Goal: Transaction & Acquisition: Purchase product/service

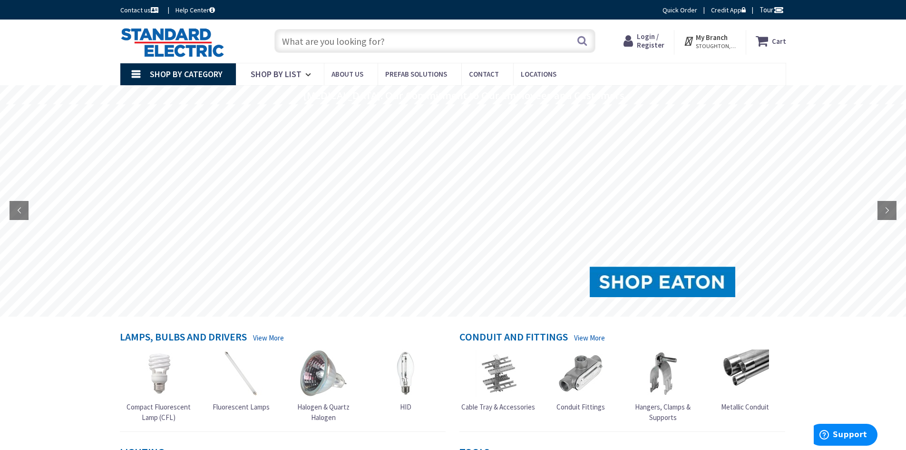
click at [649, 46] on span "Login / Register" at bounding box center [651, 41] width 28 height 18
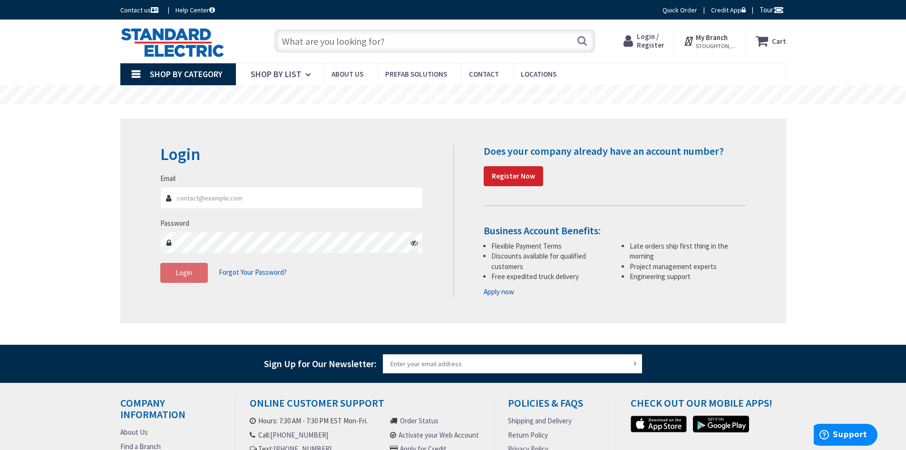
click at [226, 198] on input "Email" at bounding box center [291, 197] width 263 height 21
type input "sburke@gastonelectrical.com"
click at [180, 269] on span "Login" at bounding box center [184, 272] width 17 height 9
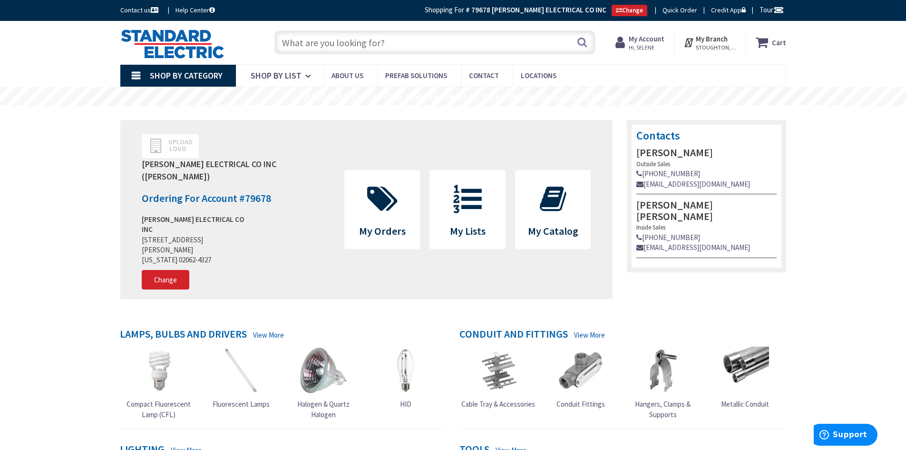
click at [470, 39] on input "text" at bounding box center [434, 42] width 321 height 24
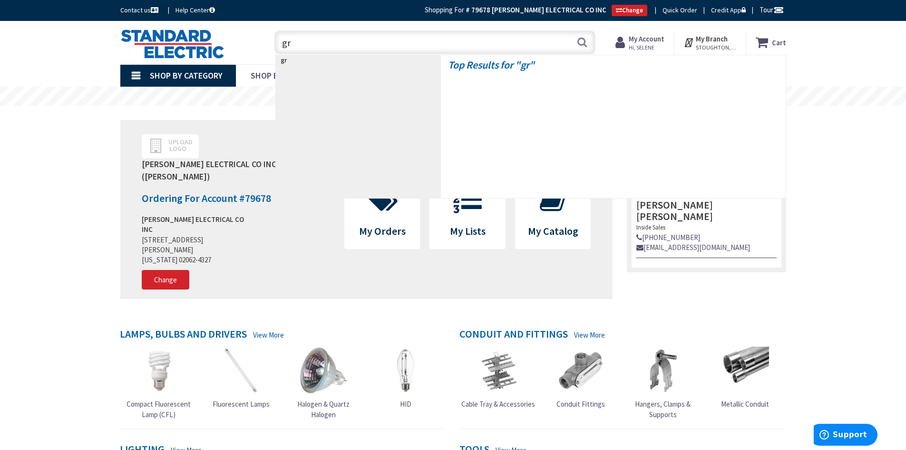
type input "grc"
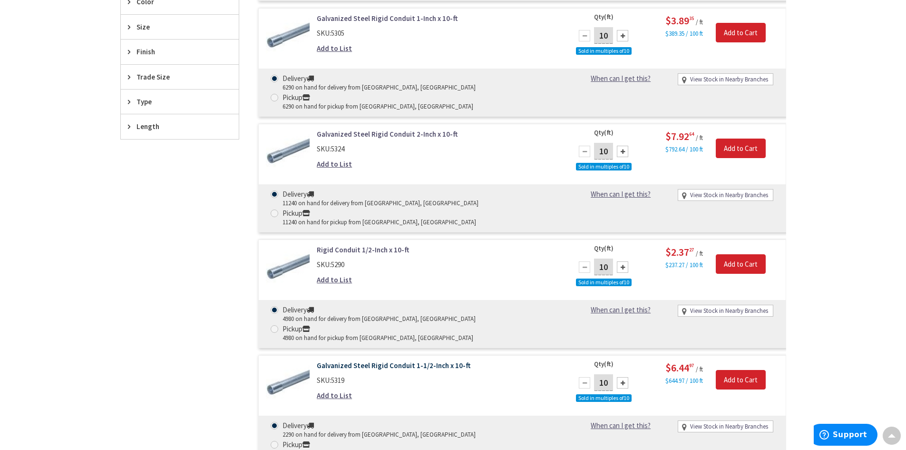
scroll to position [525, 0]
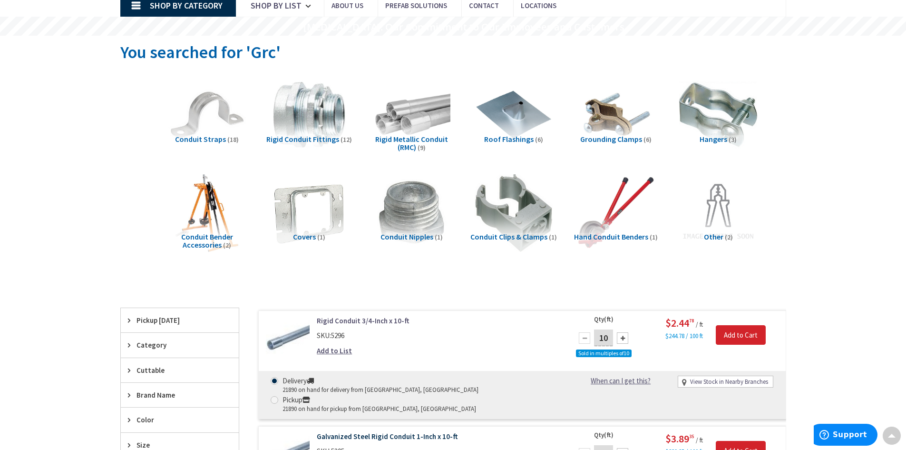
scroll to position [0, 0]
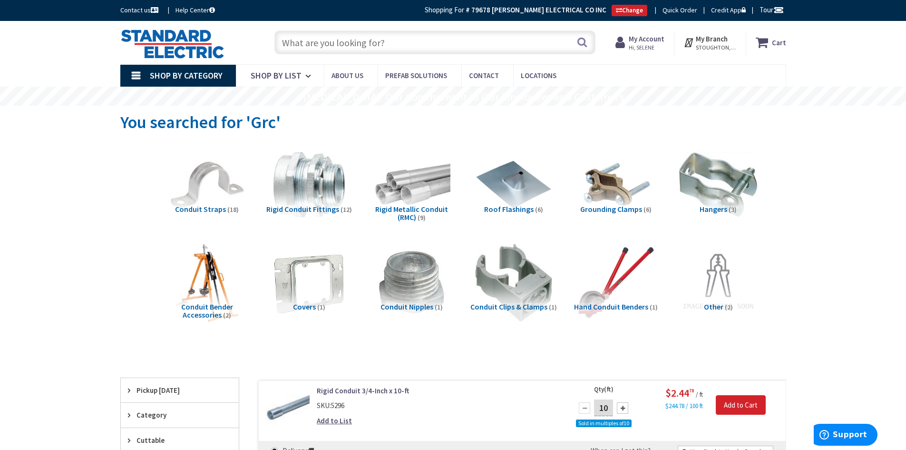
click at [388, 42] on input "text" at bounding box center [434, 42] width 321 height 24
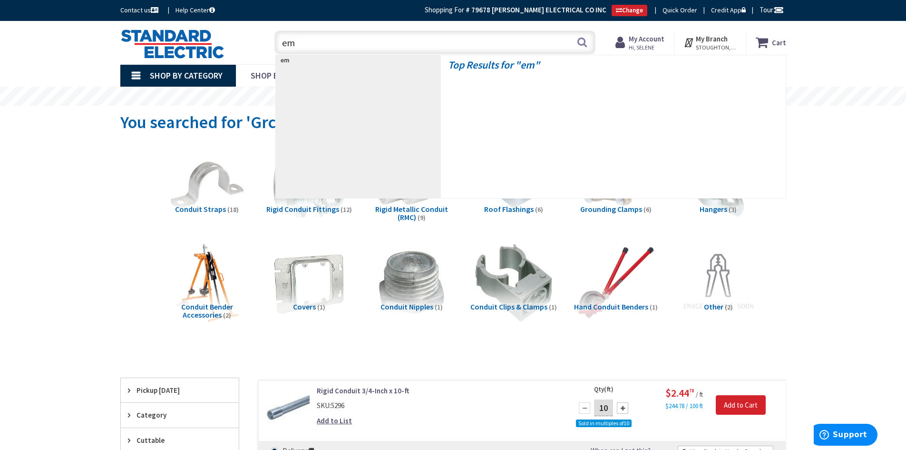
type input "emt"
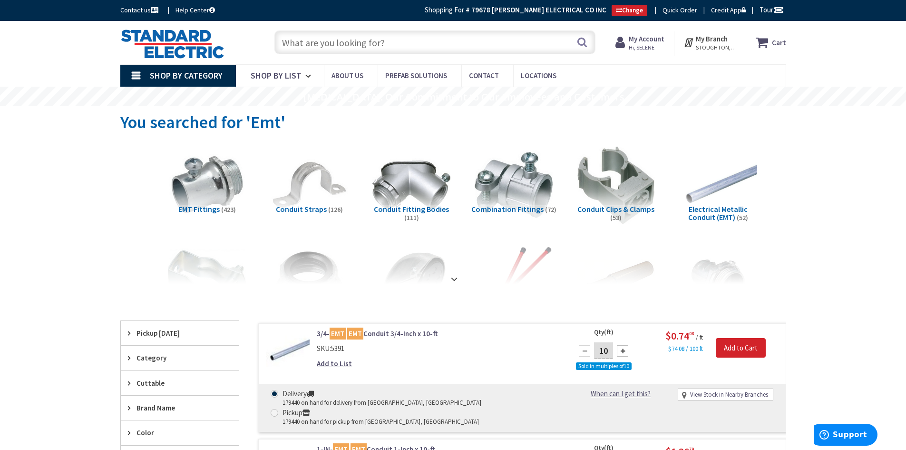
click at [462, 42] on input "text" at bounding box center [434, 42] width 321 height 24
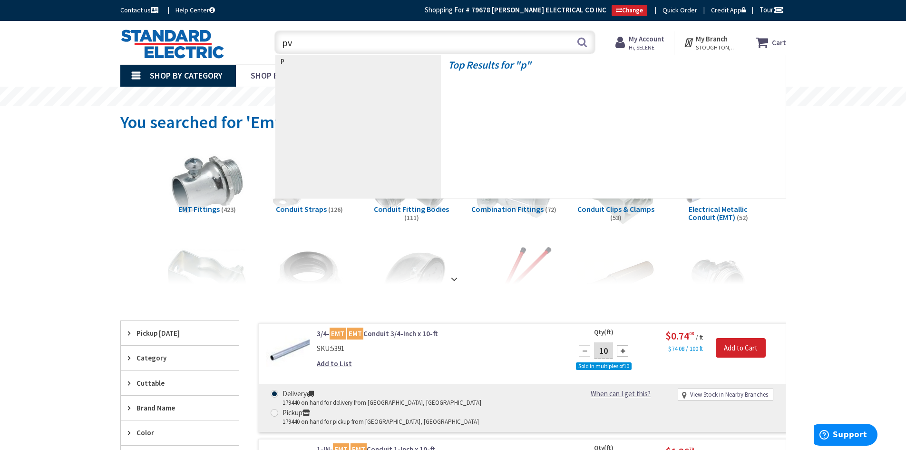
type input "pvc"
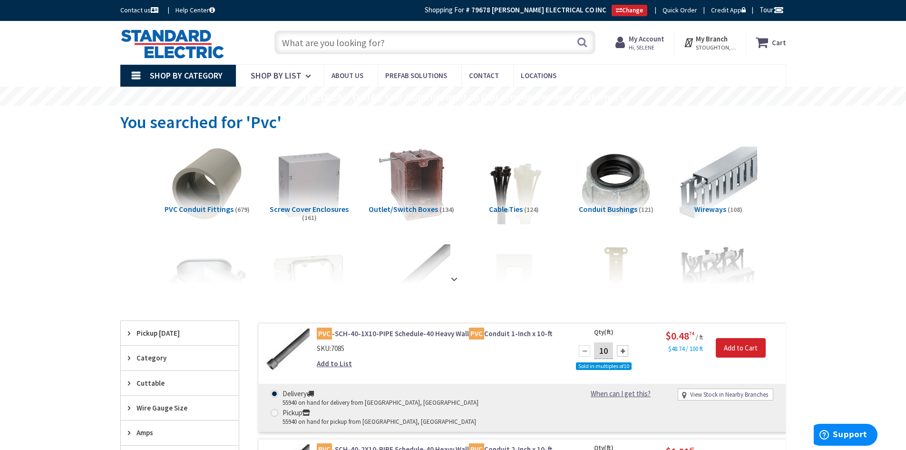
click at [322, 41] on input "text" at bounding box center [434, 42] width 321 height 24
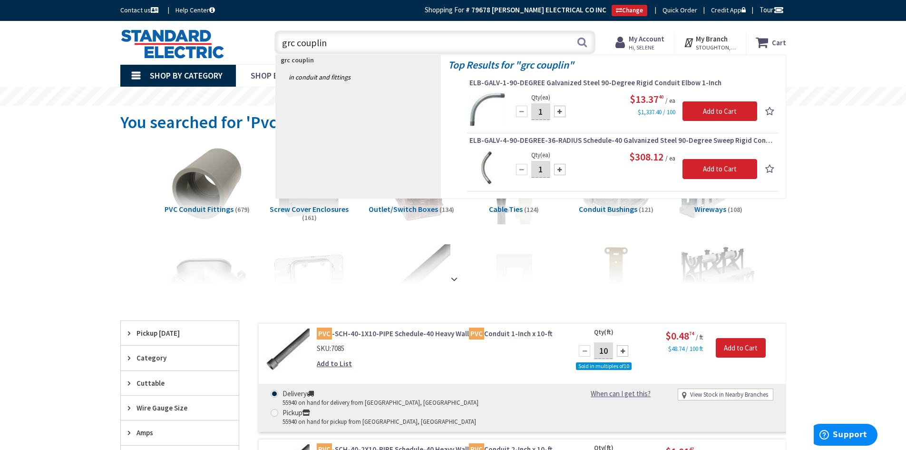
type input "grc coupling"
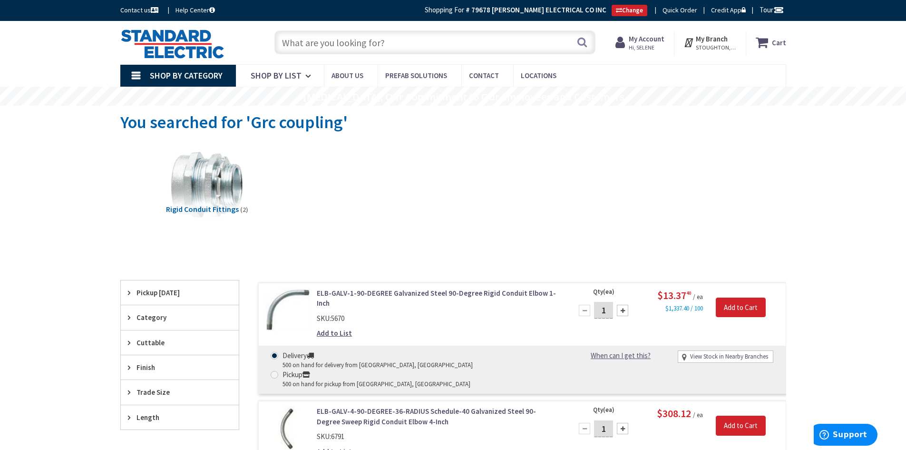
click at [394, 40] on input "text" at bounding box center [434, 42] width 321 height 24
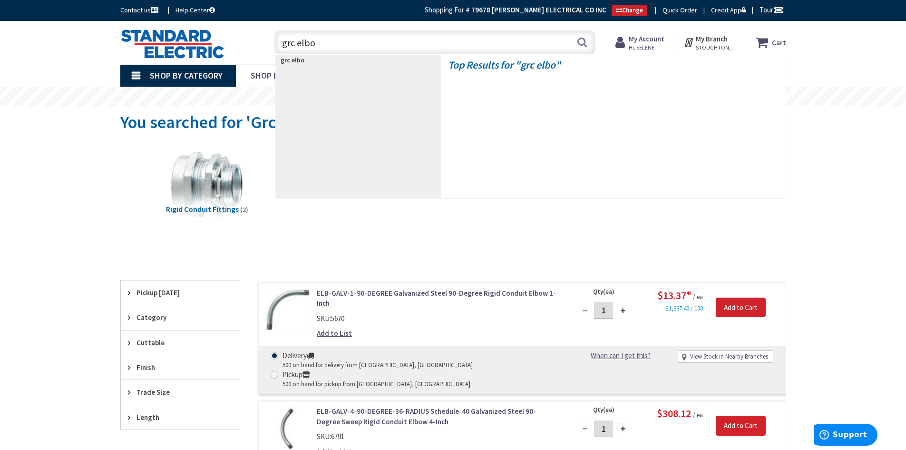
type input "grc elbow"
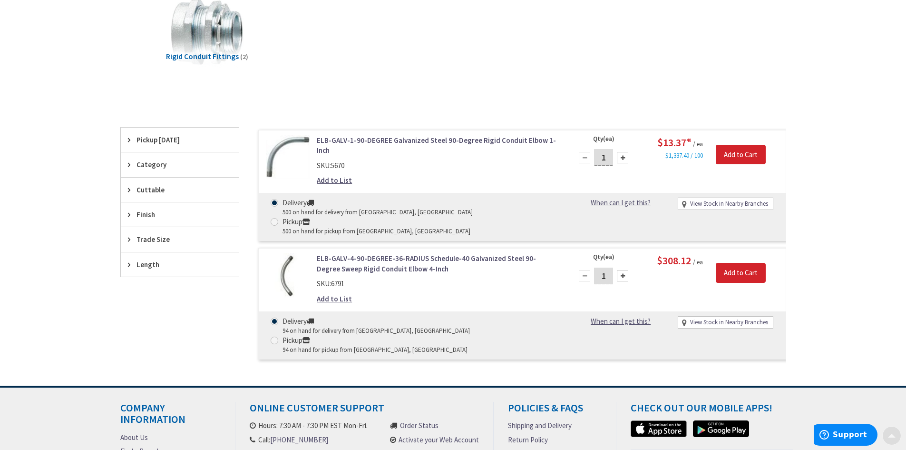
scroll to position [190, 0]
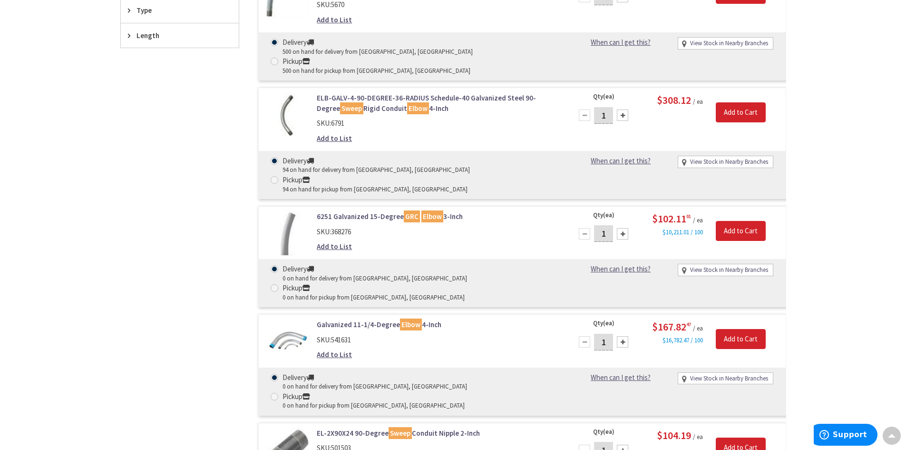
scroll to position [523, 0]
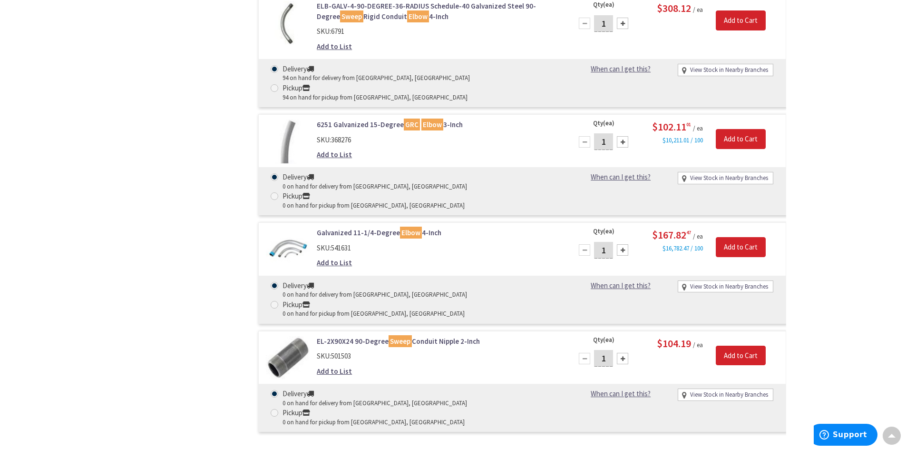
click at [828, 199] on div "Skip to Content Toggle Nav Search Cart My Cart Close" at bounding box center [453, 90] width 906 height 1185
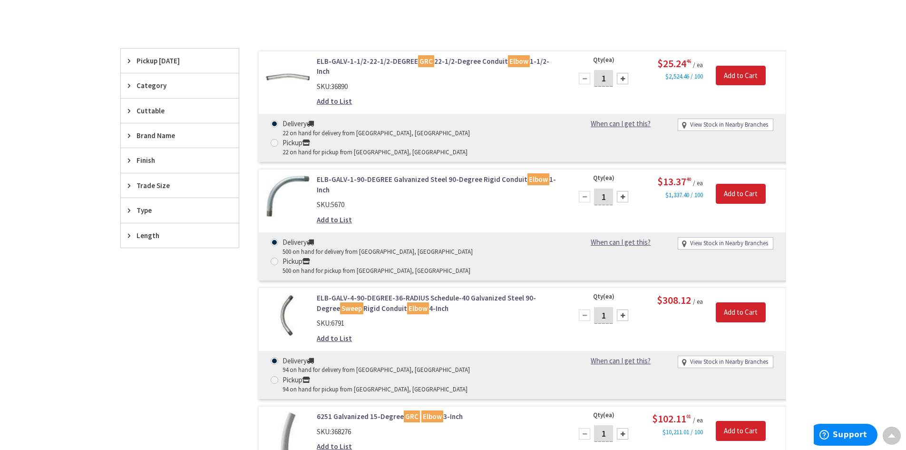
scroll to position [0, 0]
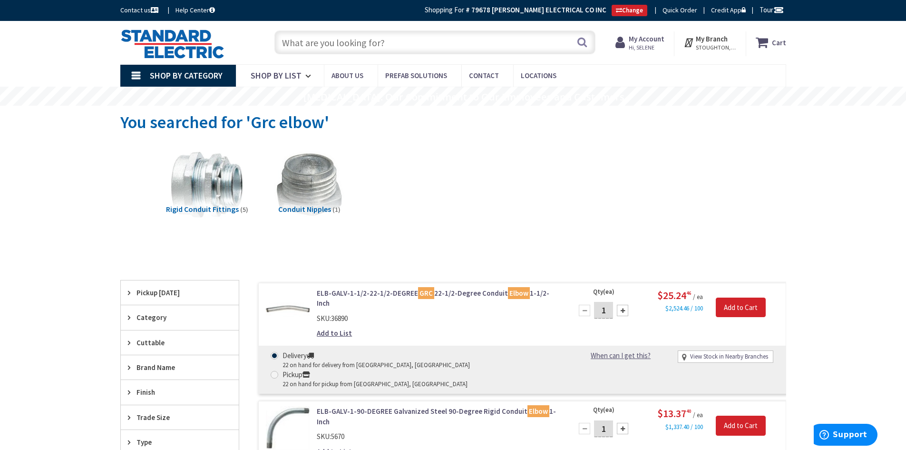
click at [431, 46] on input "text" at bounding box center [434, 42] width 321 height 24
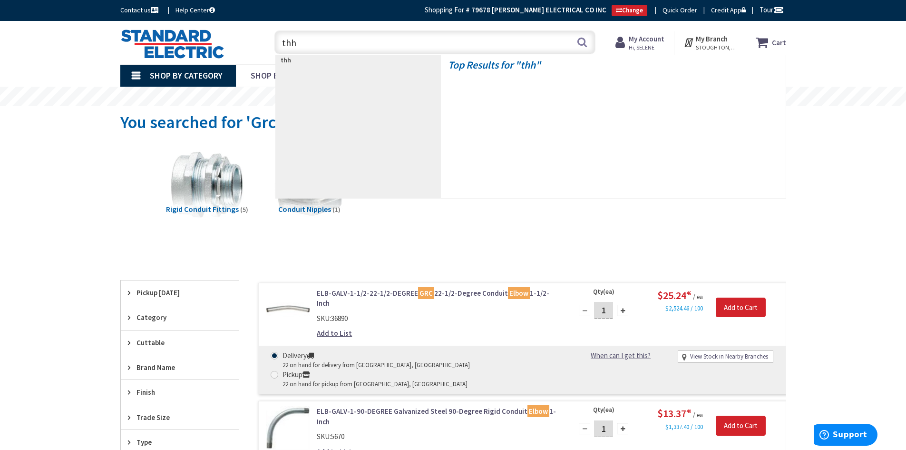
type input "thhn"
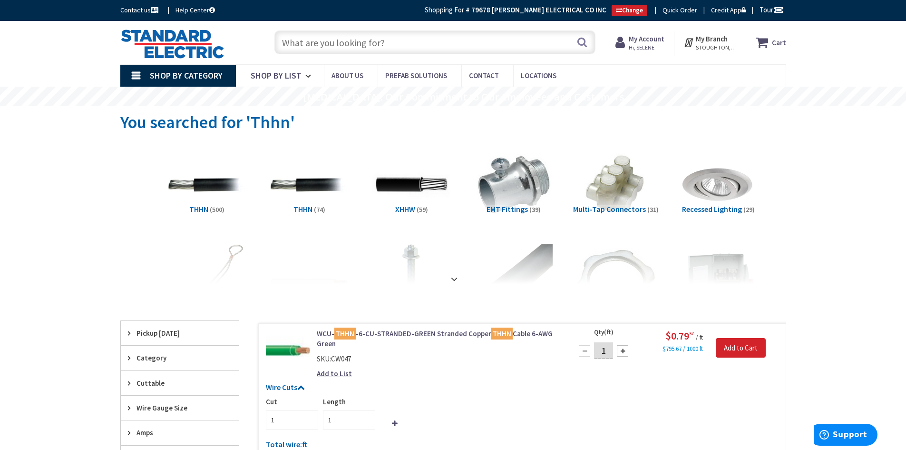
click at [314, 41] on input "text" at bounding box center [434, 42] width 321 height 24
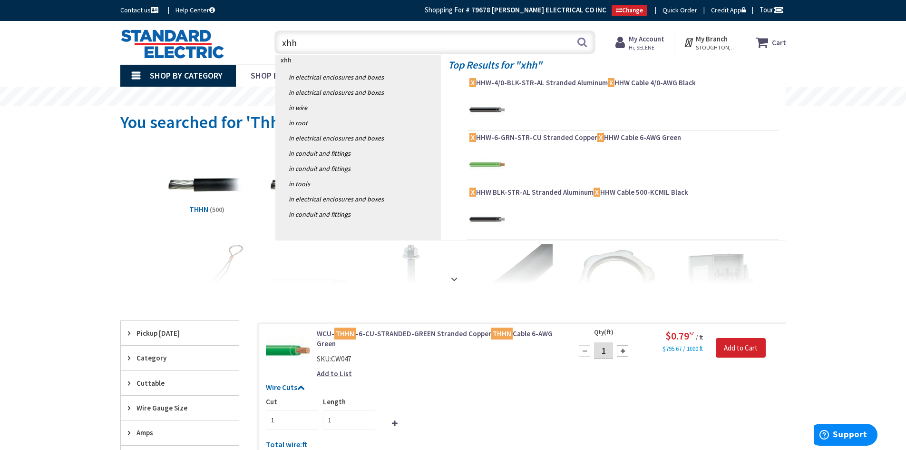
type input "xhhw"
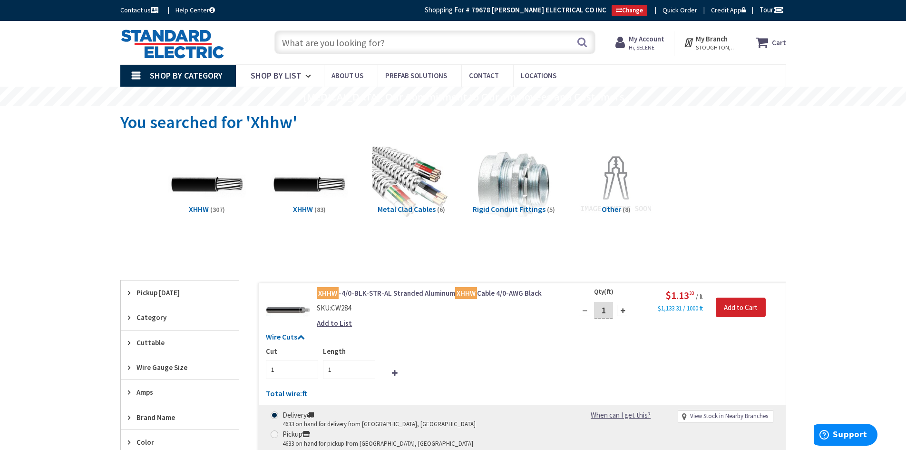
click at [408, 45] on input "text" at bounding box center [434, 42] width 321 height 24
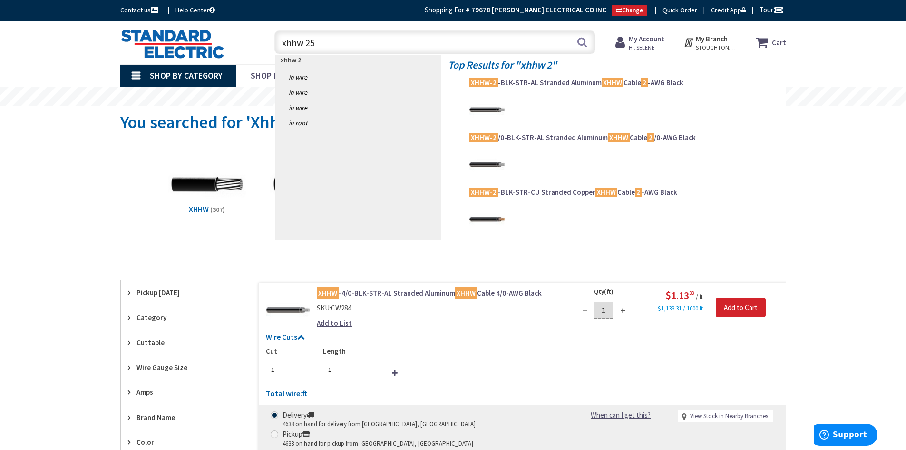
type input "xhhw 250"
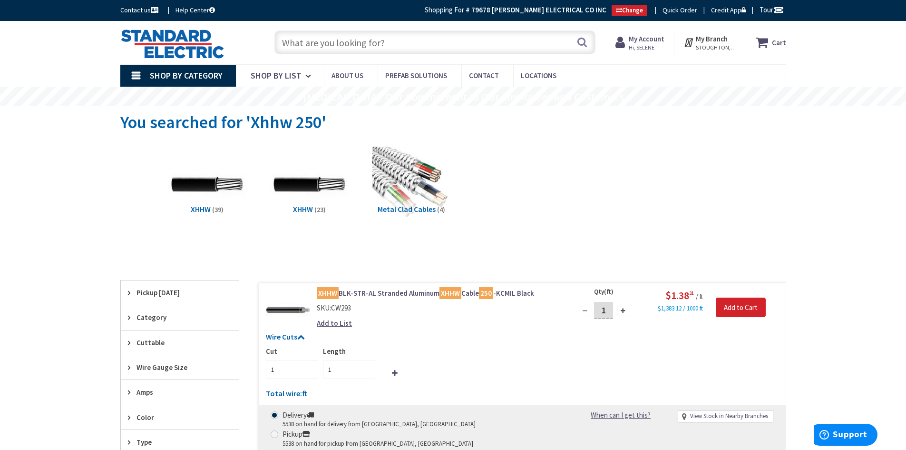
click at [413, 48] on input "text" at bounding box center [434, 42] width 321 height 24
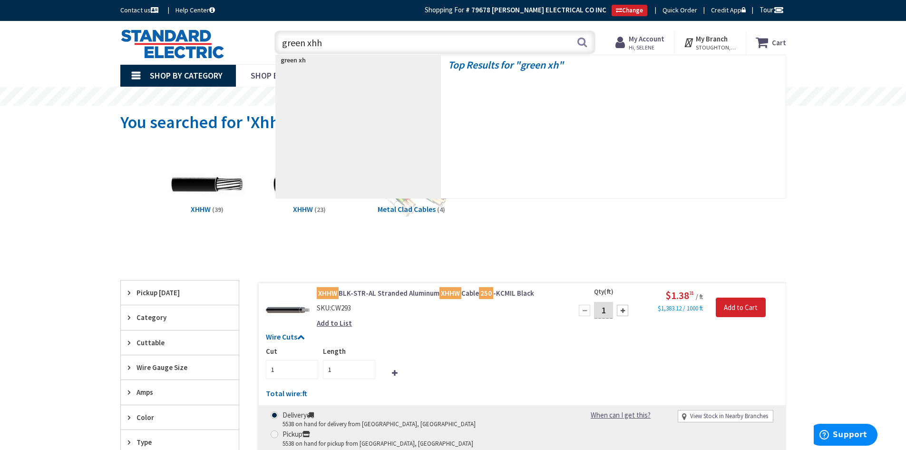
type input "green xhhw"
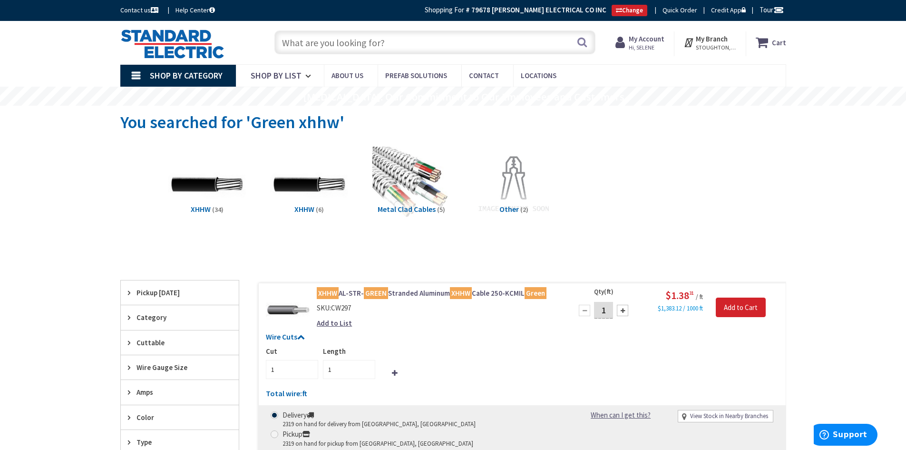
click at [508, 38] on input "text" at bounding box center [434, 42] width 321 height 24
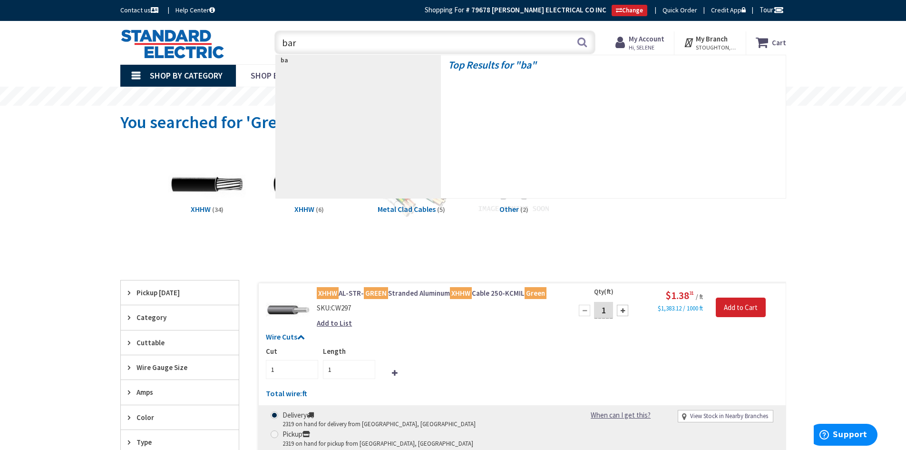
type input "bare"
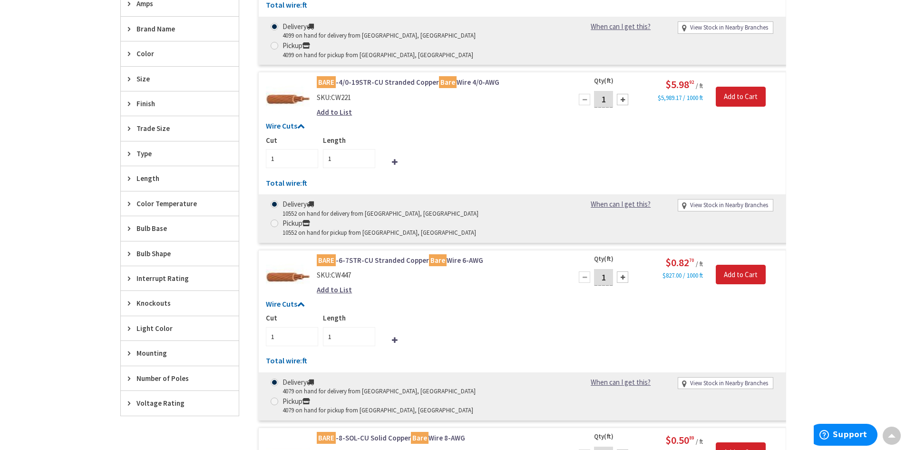
scroll to position [417, 0]
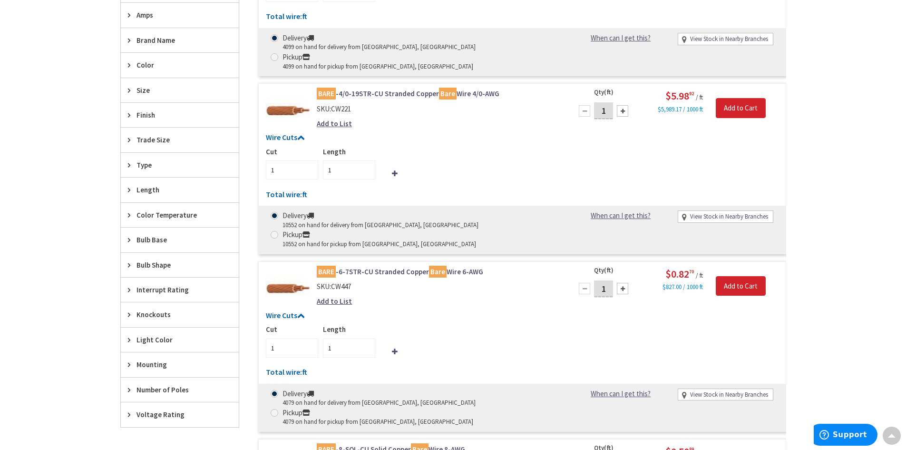
click at [140, 91] on span "Size" at bounding box center [176, 90] width 78 height 10
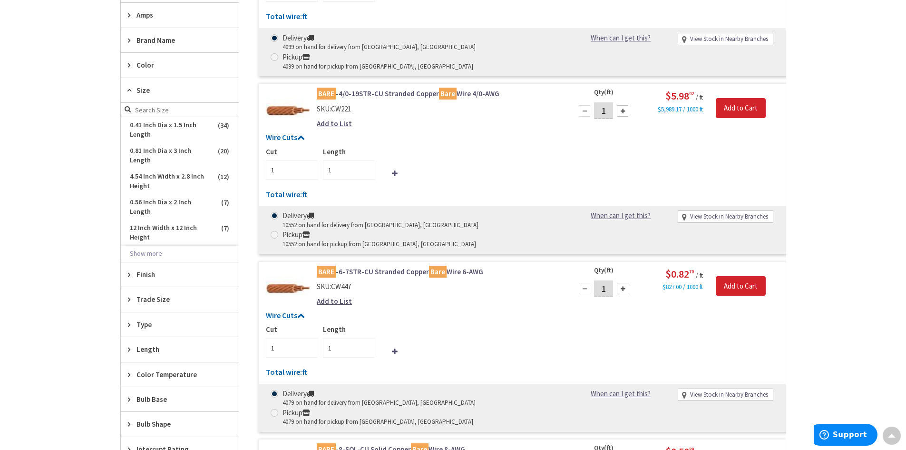
click at [140, 91] on span "Size" at bounding box center [176, 90] width 78 height 10
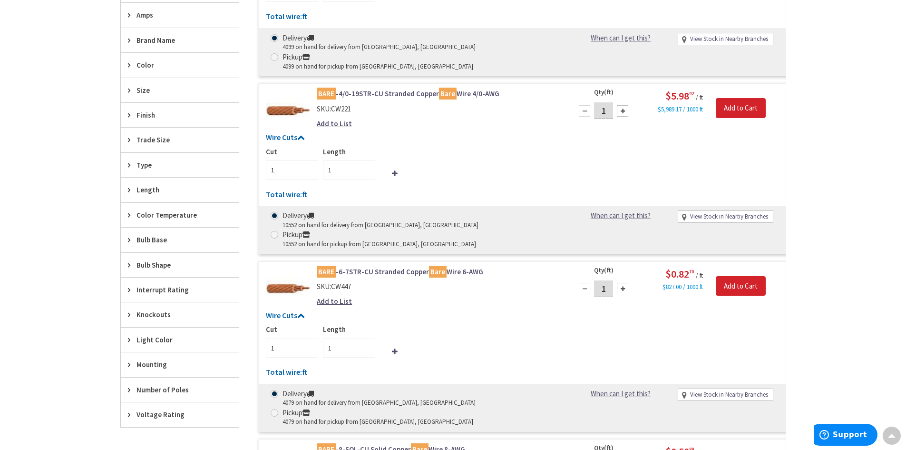
click at [146, 168] on span "Type" at bounding box center [176, 165] width 78 height 10
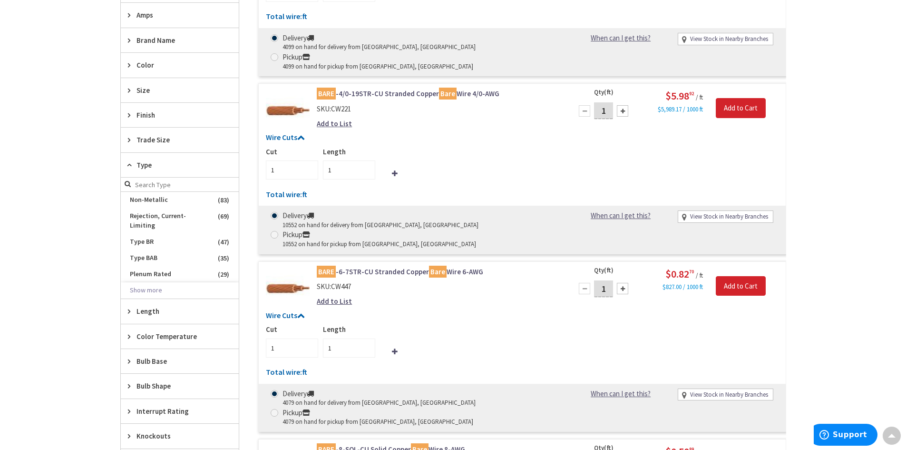
click at [146, 168] on span "Type" at bounding box center [176, 165] width 78 height 10
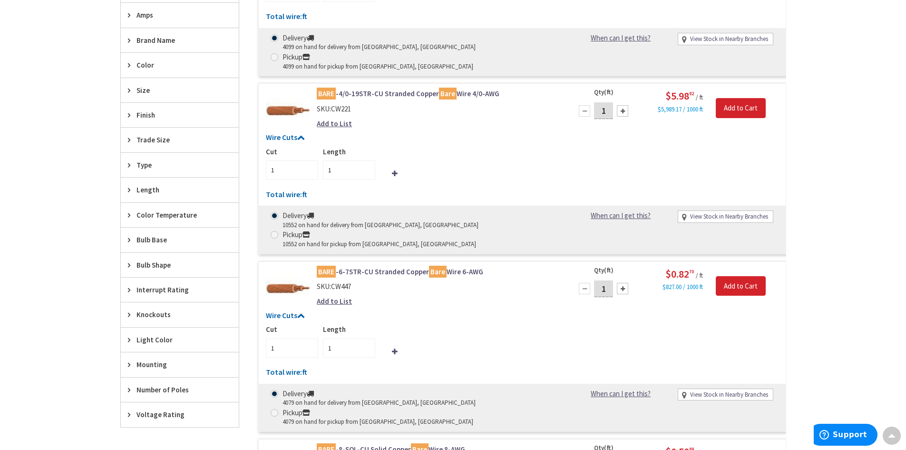
click at [146, 141] on span "Trade Size" at bounding box center [176, 140] width 78 height 10
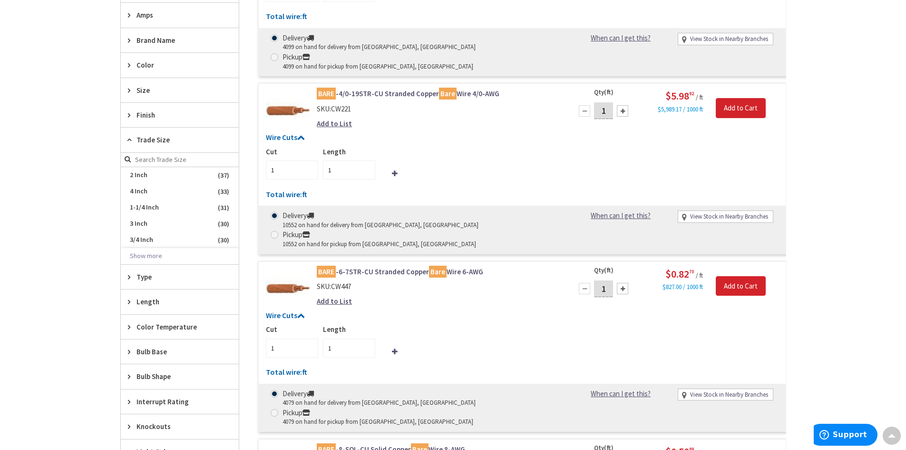
click at [166, 141] on span "Trade Size" at bounding box center [176, 140] width 78 height 10
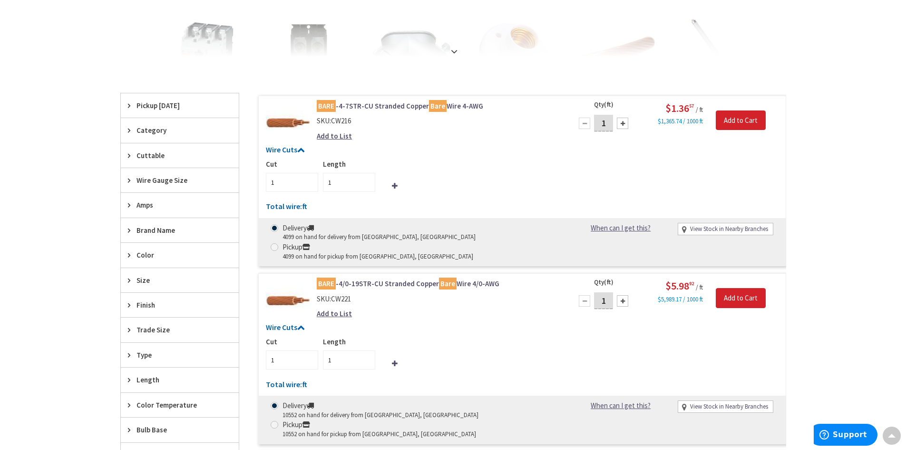
scroll to position [227, 0]
click at [158, 185] on span "Wire Gauge Size" at bounding box center [176, 181] width 78 height 10
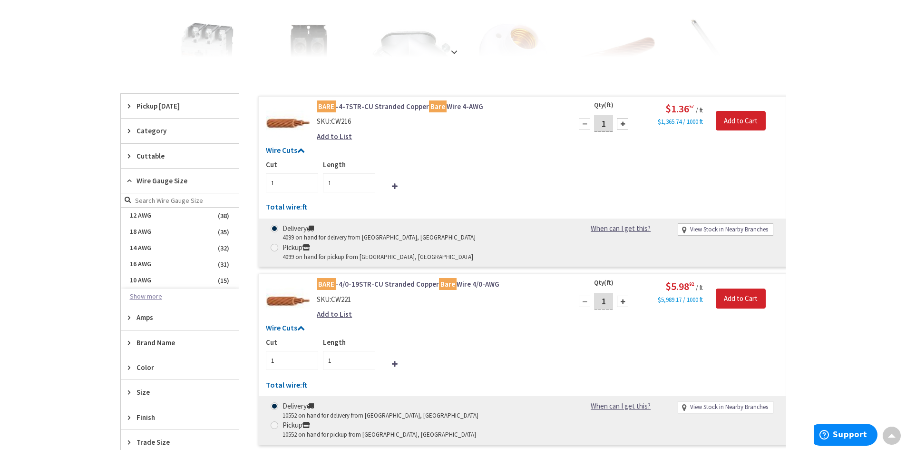
click at [149, 295] on button "Show more" at bounding box center [180, 296] width 118 height 16
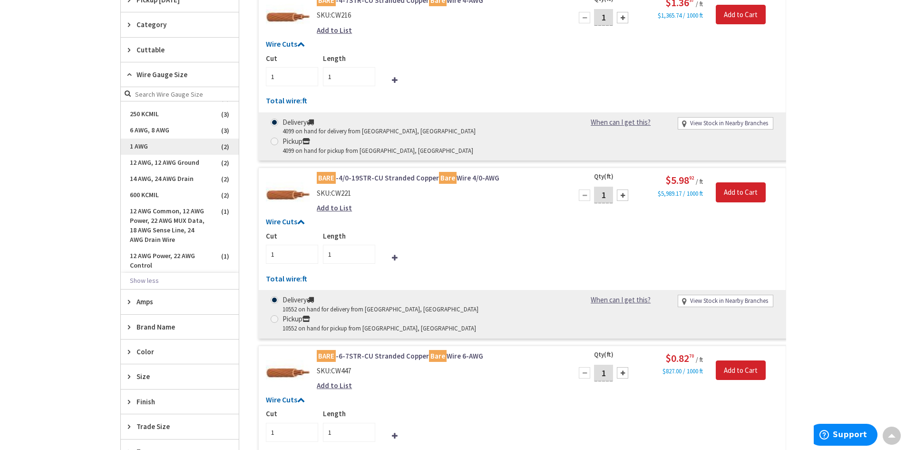
scroll to position [285, 0]
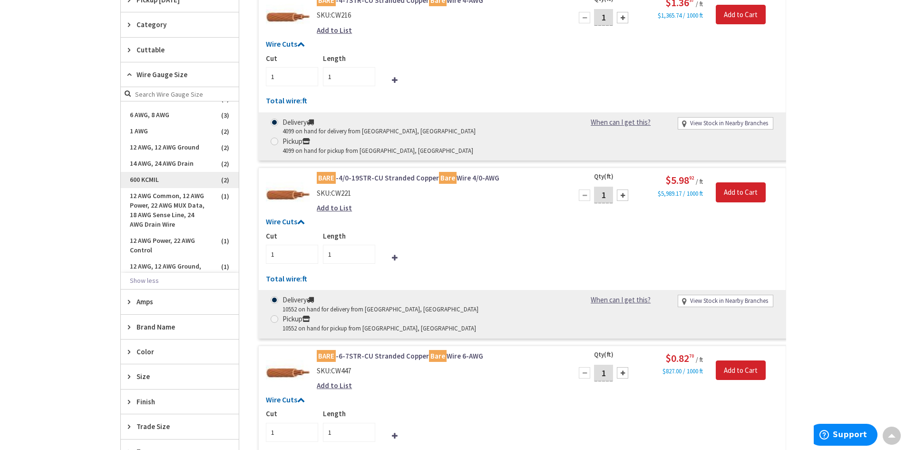
click at [156, 179] on span "600 KCMIL" at bounding box center [180, 180] width 118 height 16
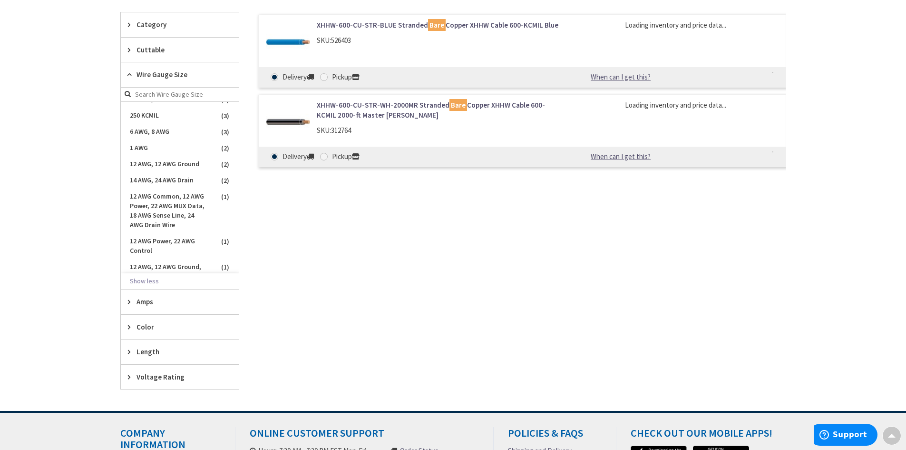
scroll to position [302, 0]
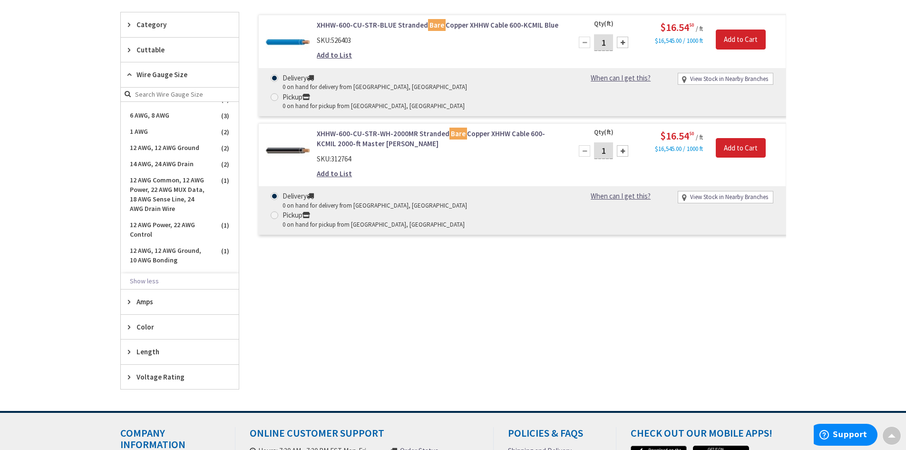
click at [406, 322] on div "XHHW-600-CU-STR-BLUE Stranded Bare Copper XHHW Cable 600-KCMIL Blue SKU: 526403…" at bounding box center [512, 200] width 547 height 377
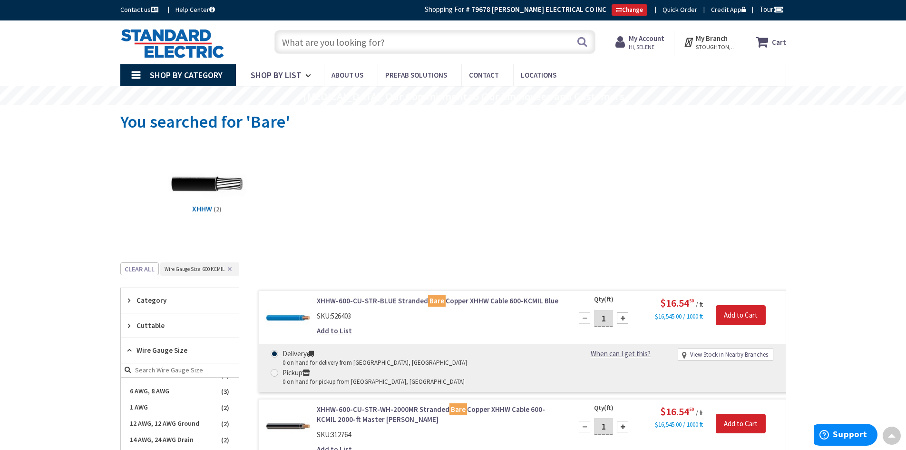
scroll to position [0, 0]
